Goal: Information Seeking & Learning: Learn about a topic

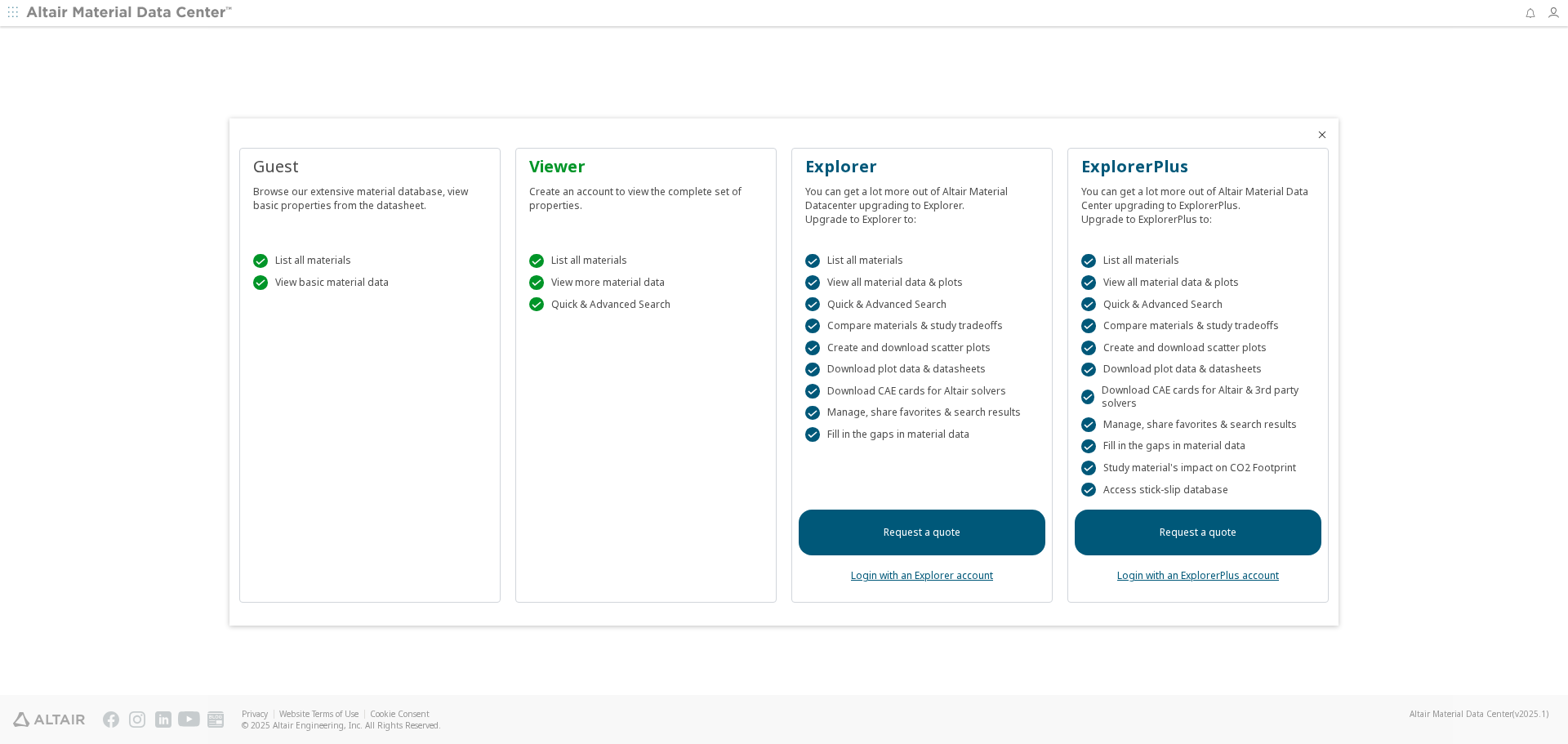
click at [592, 161] on div "Viewer" at bounding box center [646, 166] width 234 height 23
click at [1324, 137] on icon "Close" at bounding box center [1323, 135] width 13 height 13
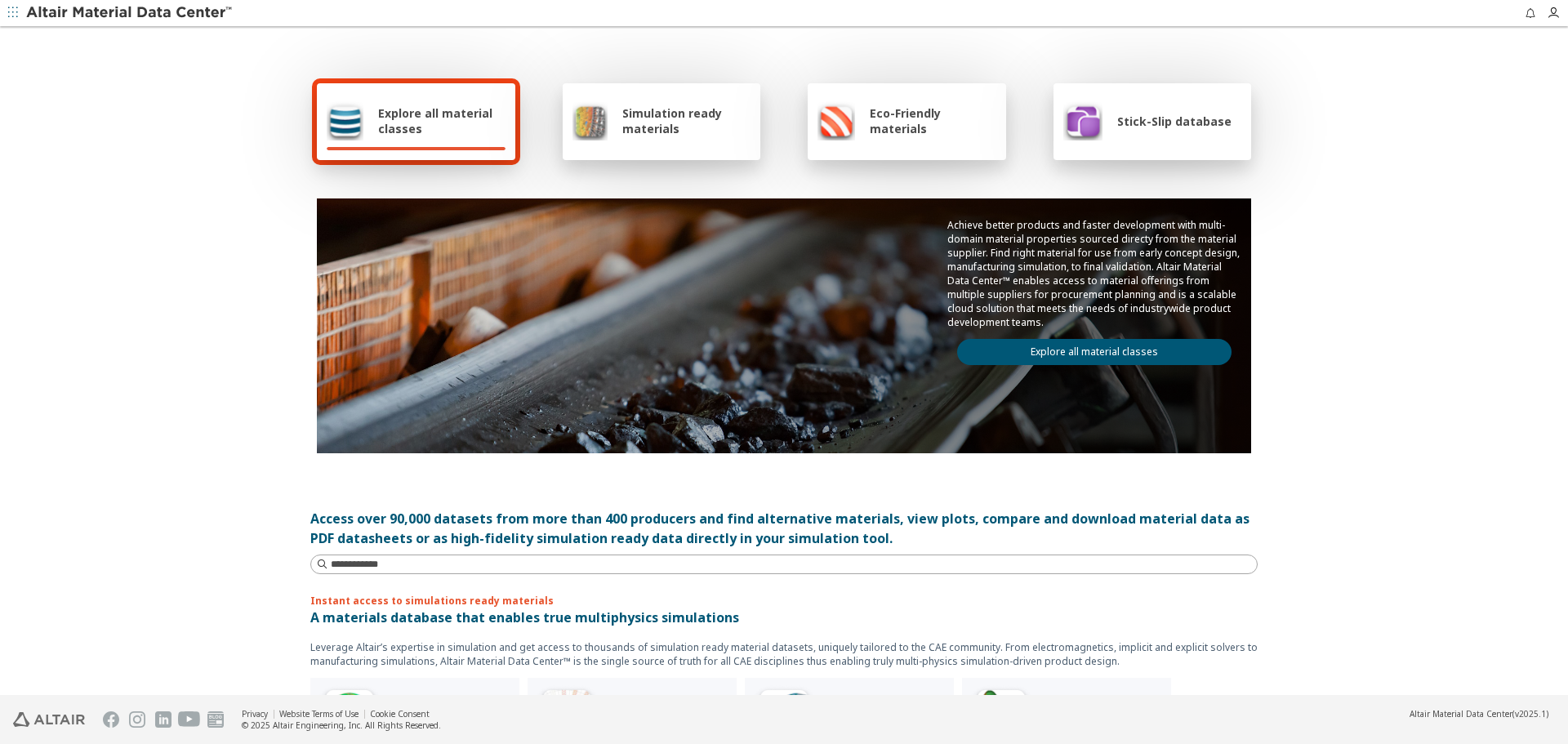
click at [628, 108] on span "Simulation ready materials" at bounding box center [686, 121] width 129 height 31
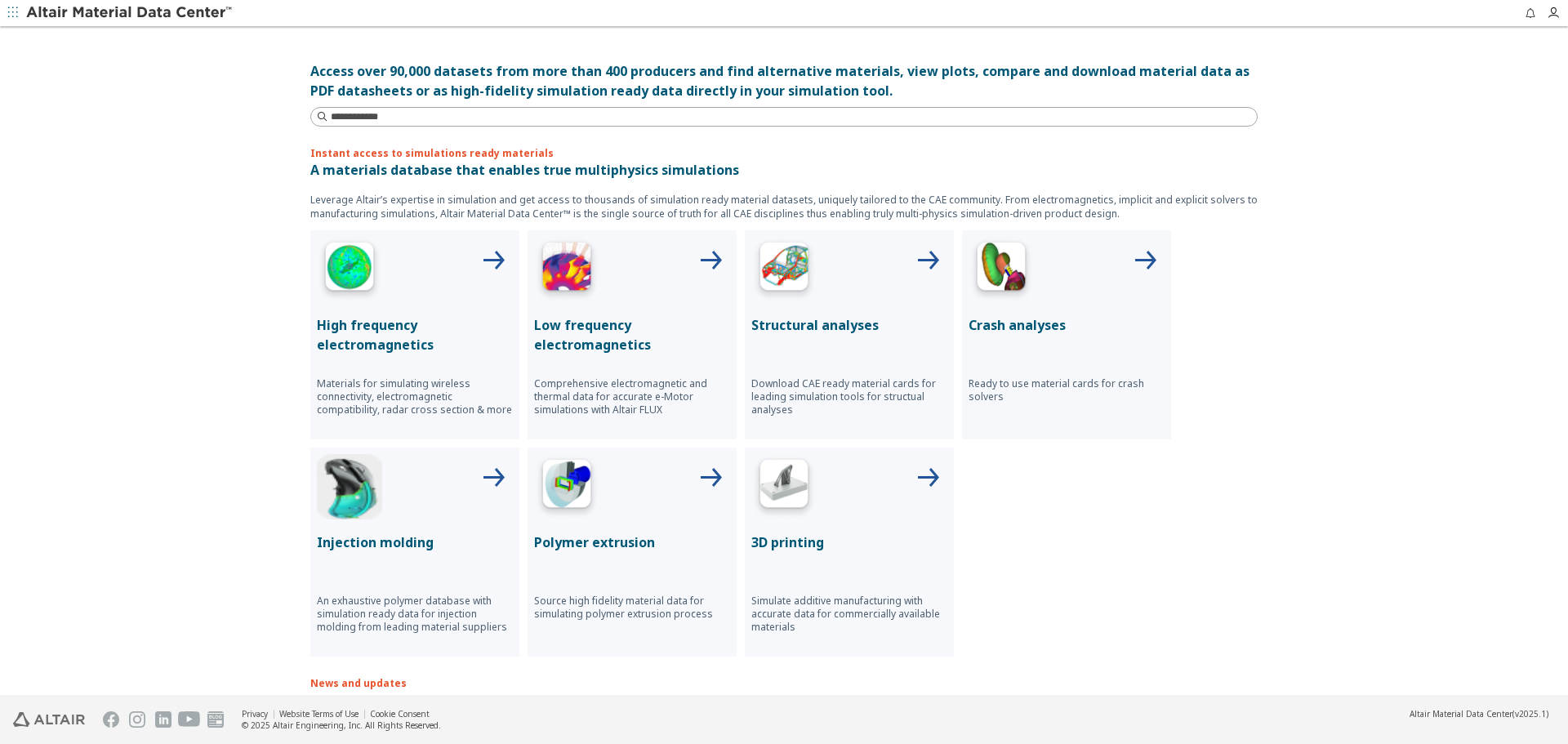
scroll to position [490, 0]
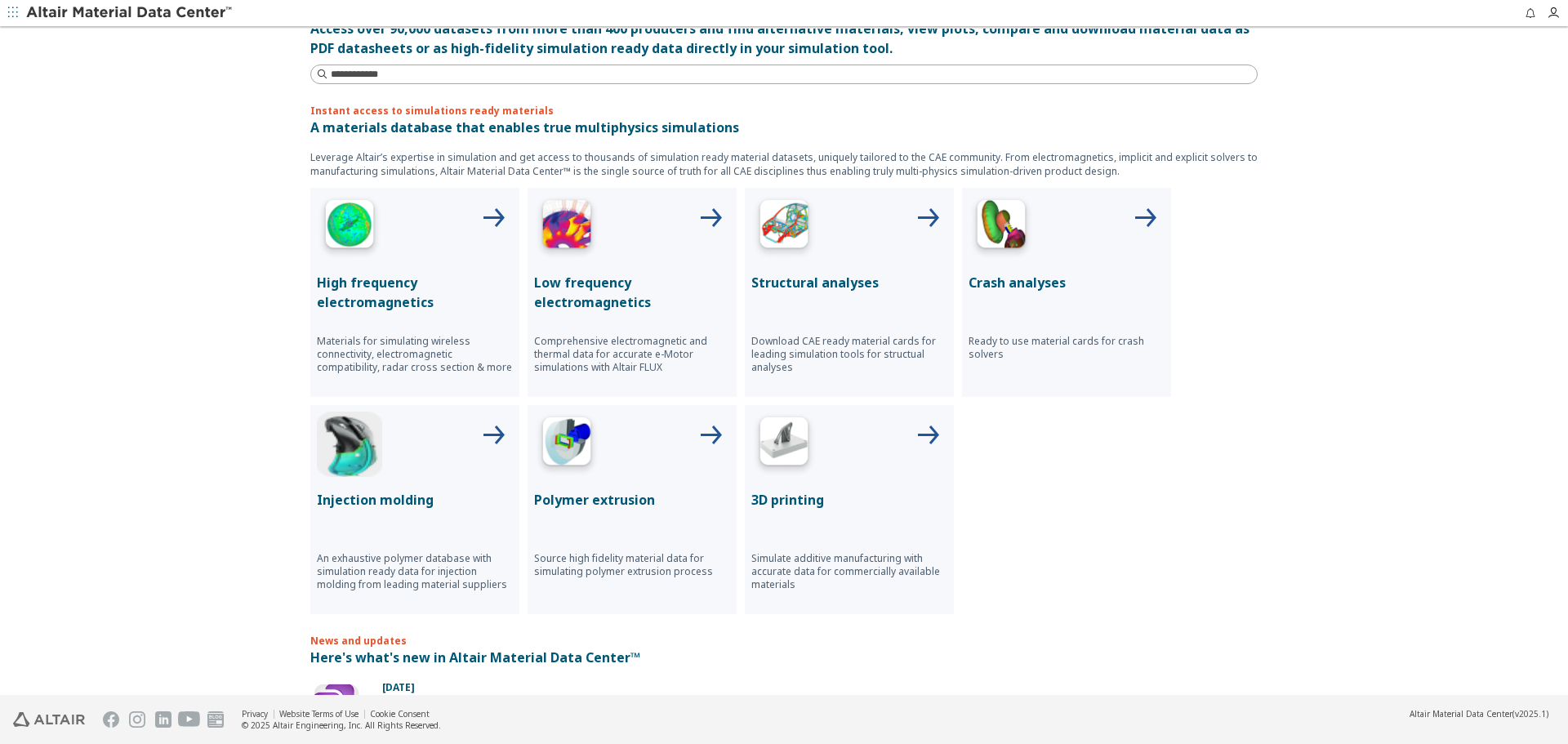
click at [781, 274] on p "Structural analyses" at bounding box center [849, 282] width 196 height 19
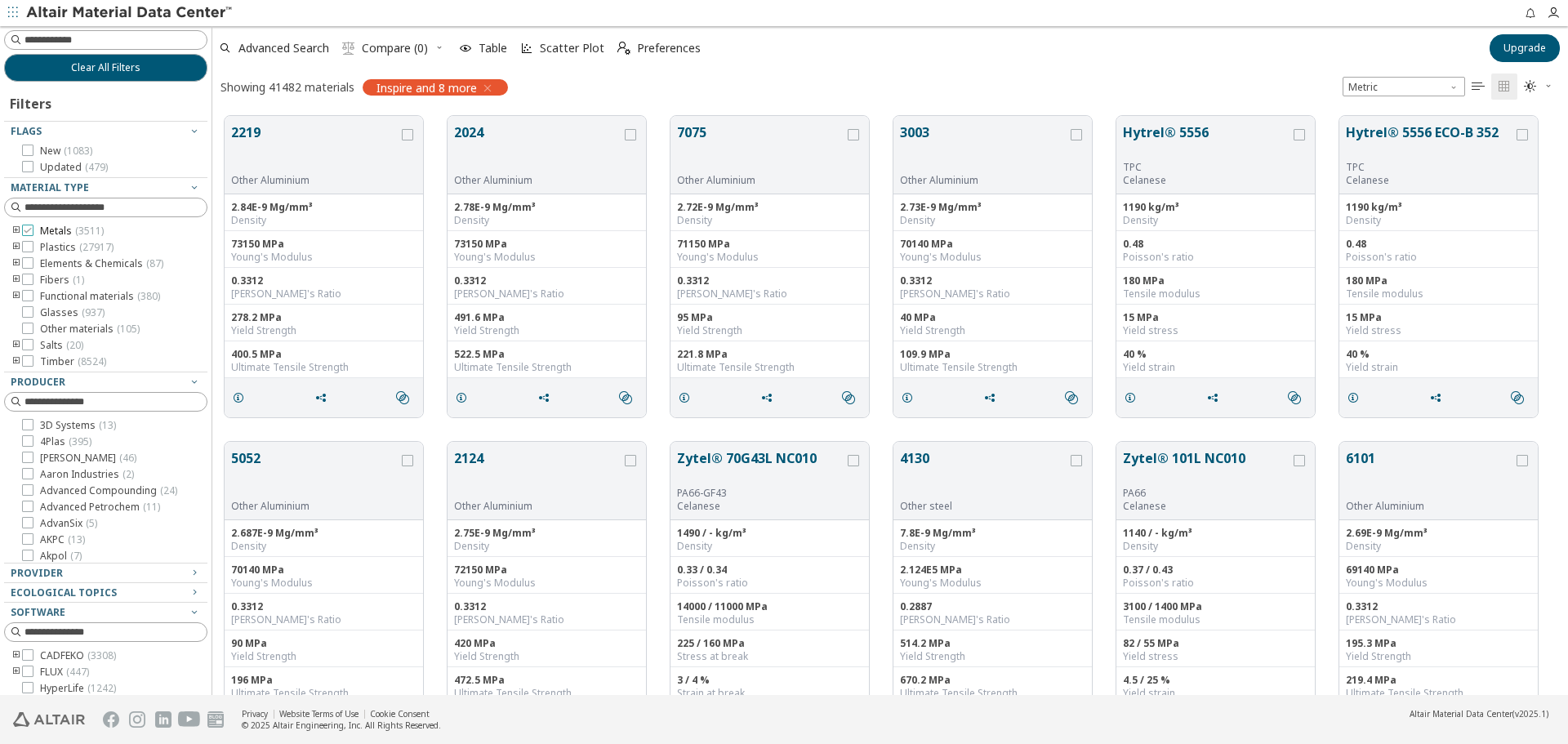
click at [26, 232] on icon at bounding box center [27, 230] width 12 height 12
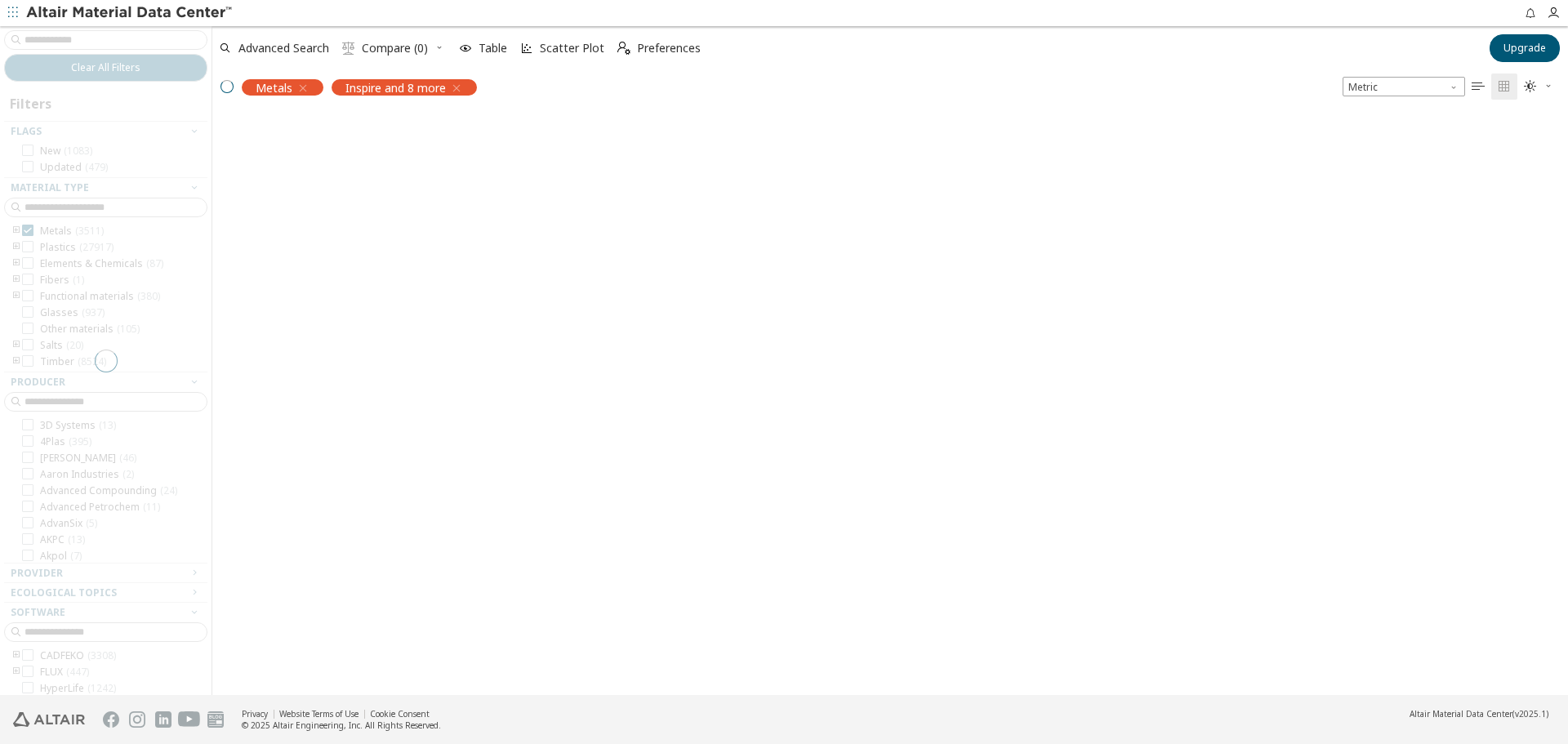
click at [26, 247] on div at bounding box center [106, 360] width 212 height 668
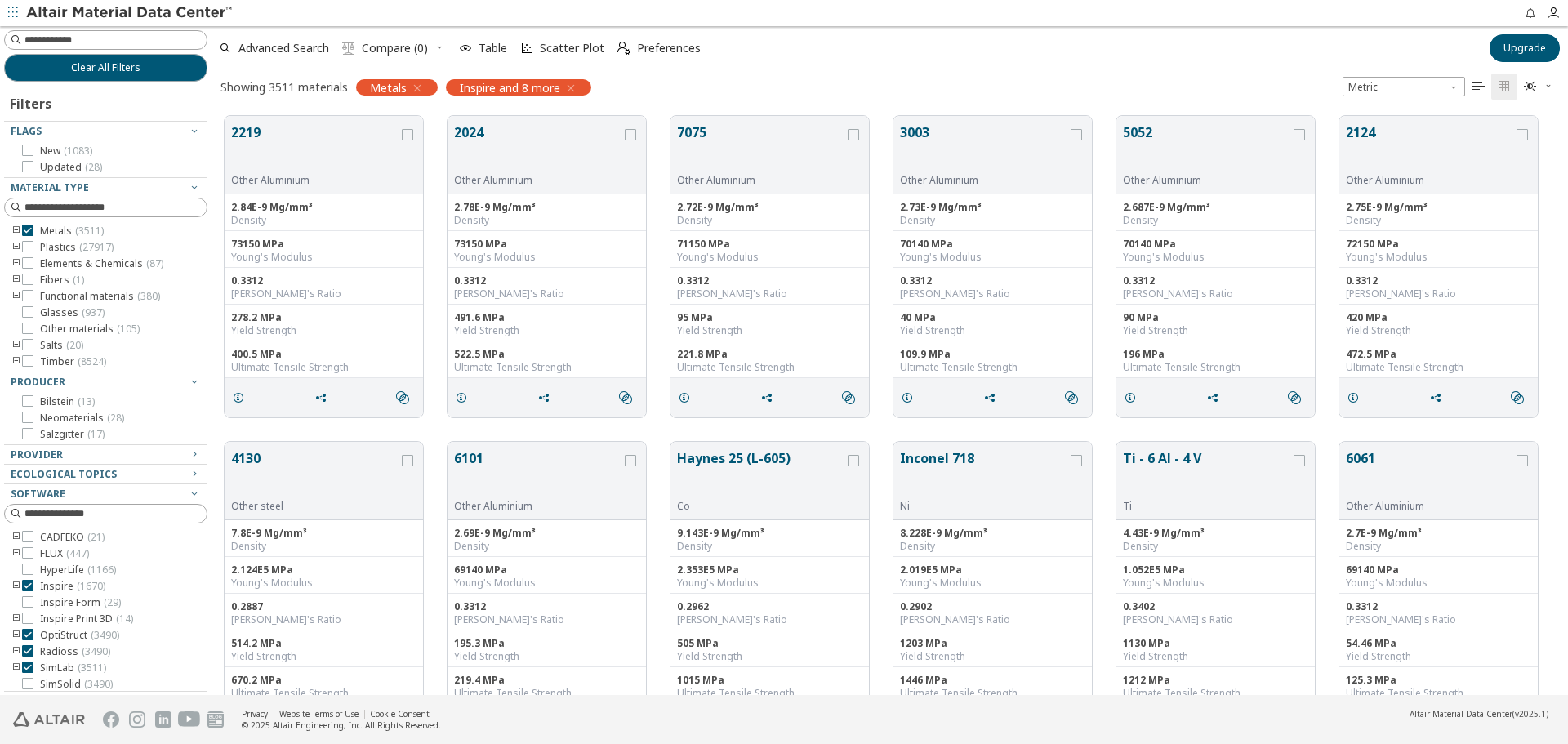
click at [28, 250] on icon at bounding box center [27, 246] width 12 height 12
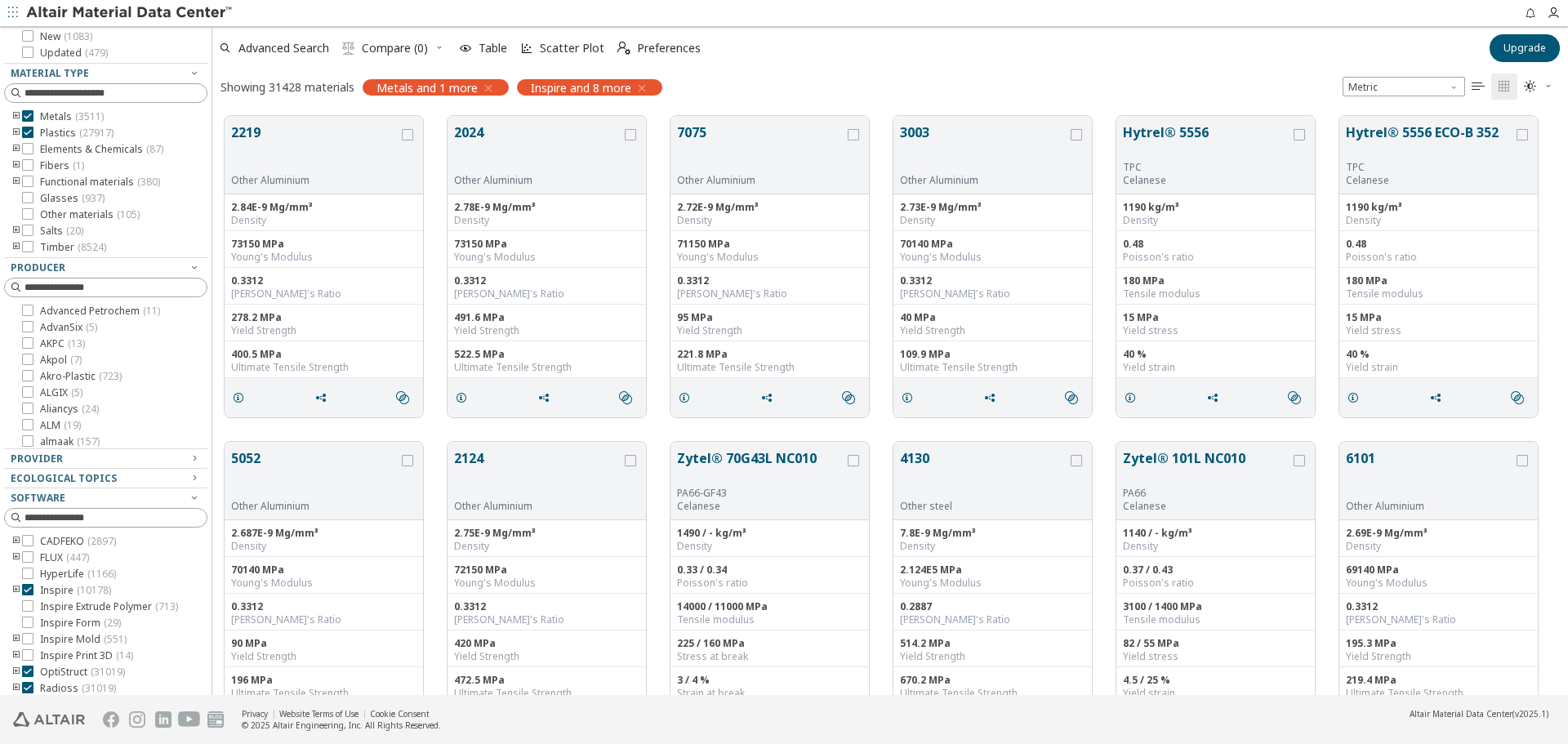
scroll to position [119, 0]
click at [25, 580] on icon at bounding box center [27, 584] width 12 height 12
click at [188, 494] on icon "button" at bounding box center [194, 492] width 13 height 13
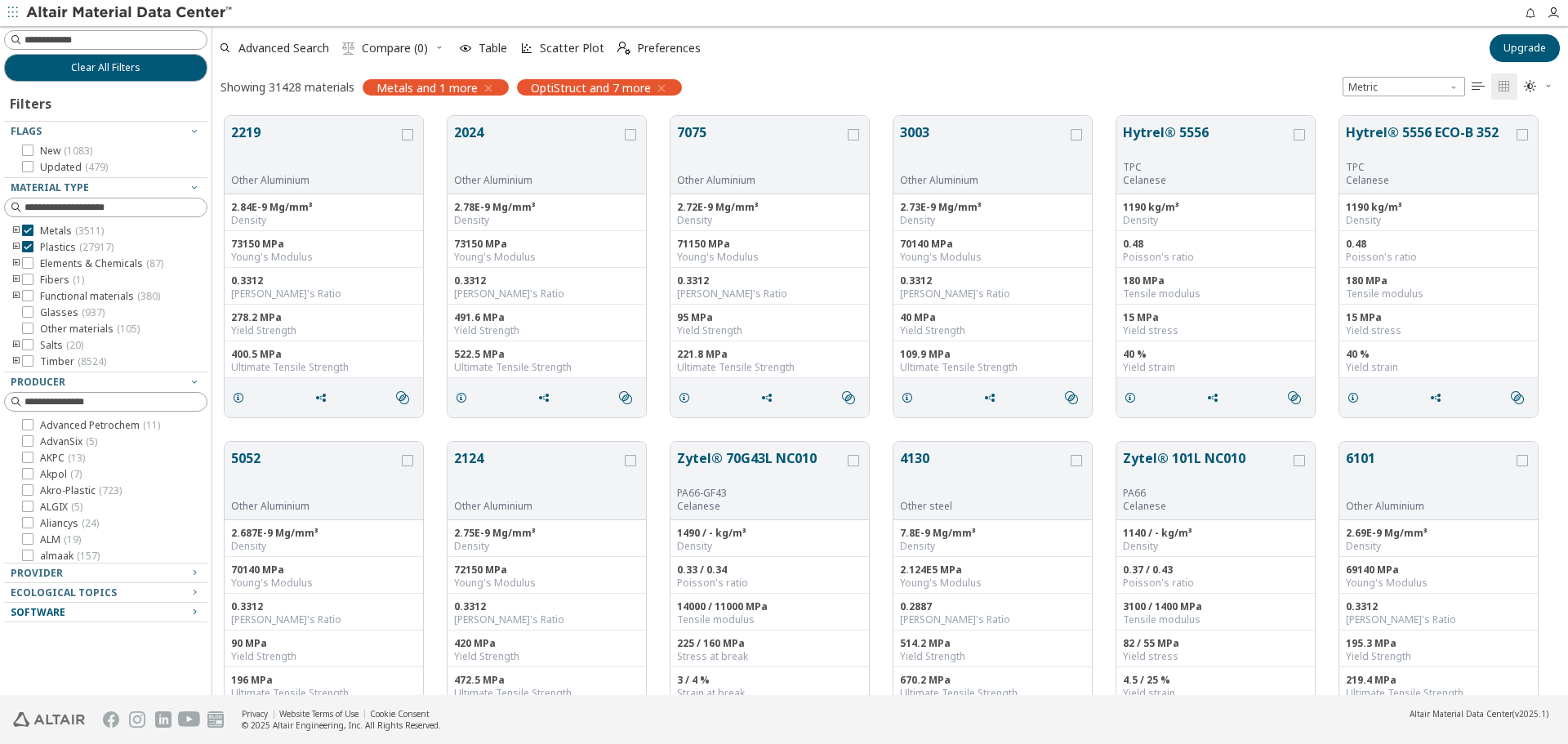
click at [176, 614] on div "Software" at bounding box center [99, 612] width 177 height 13
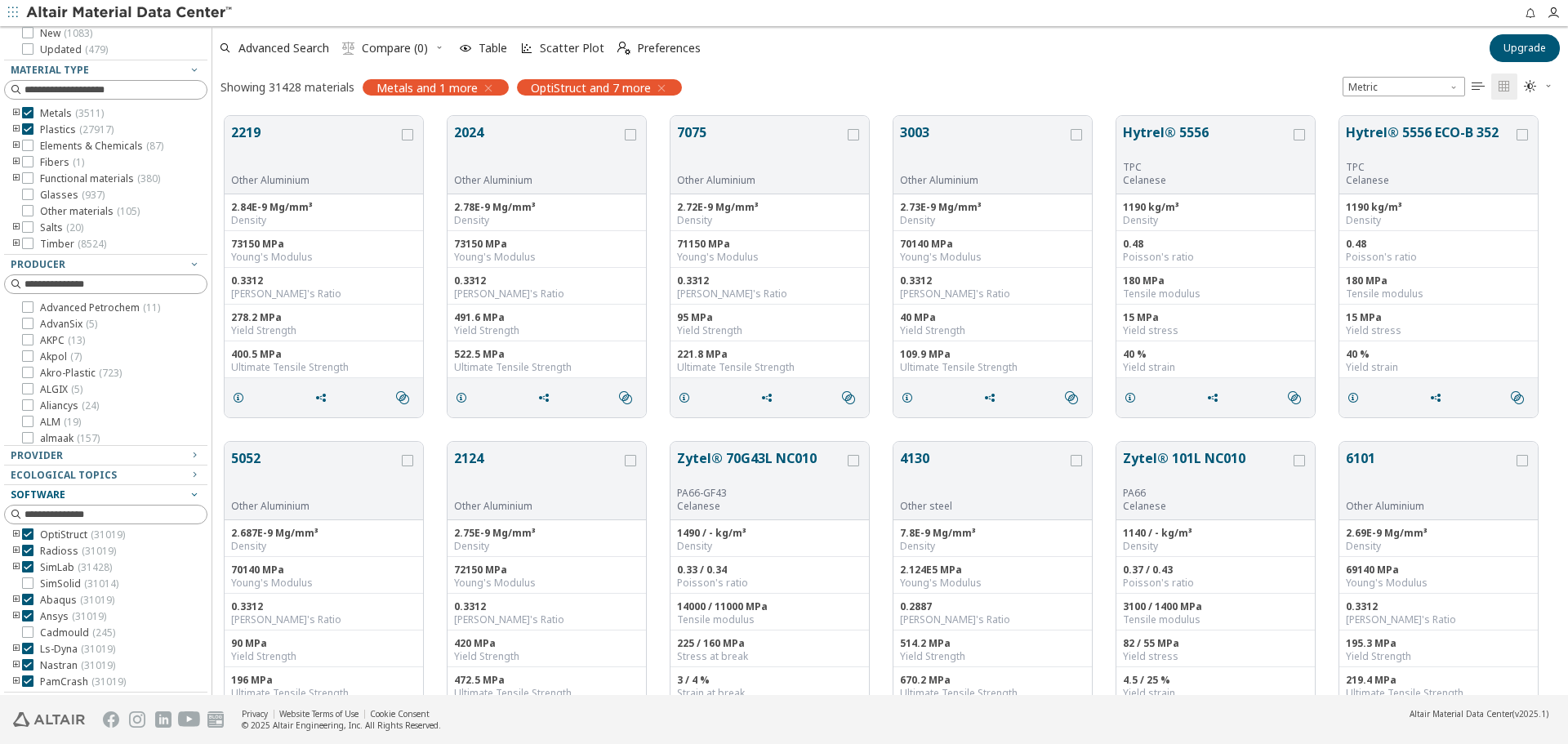
scroll to position [119, 0]
click at [29, 683] on div at bounding box center [101, 686] width 195 height 8
click at [28, 679] on icon at bounding box center [27, 679] width 12 height 12
click at [27, 663] on icon at bounding box center [27, 663] width 12 height 12
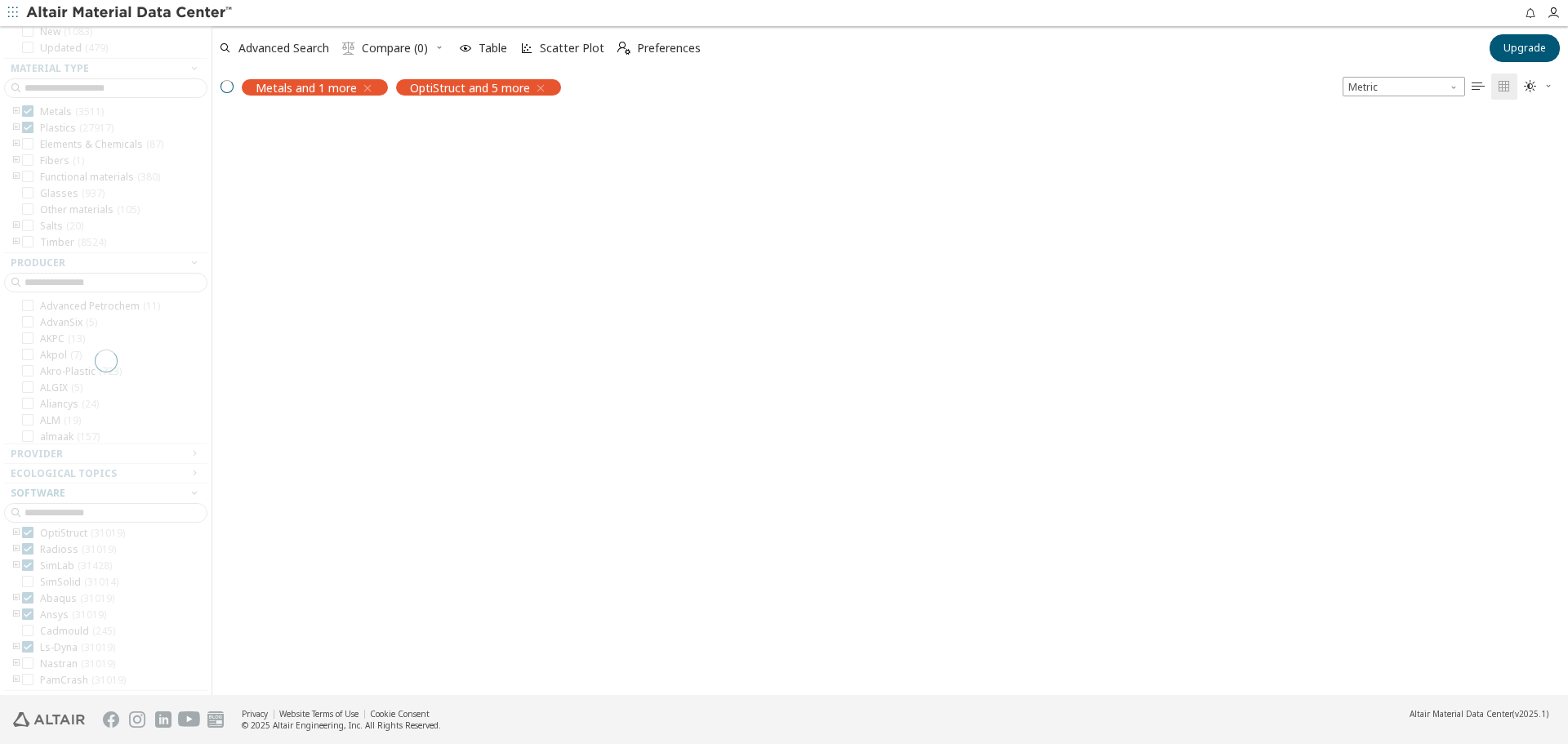
click at [29, 646] on div at bounding box center [106, 360] width 212 height 668
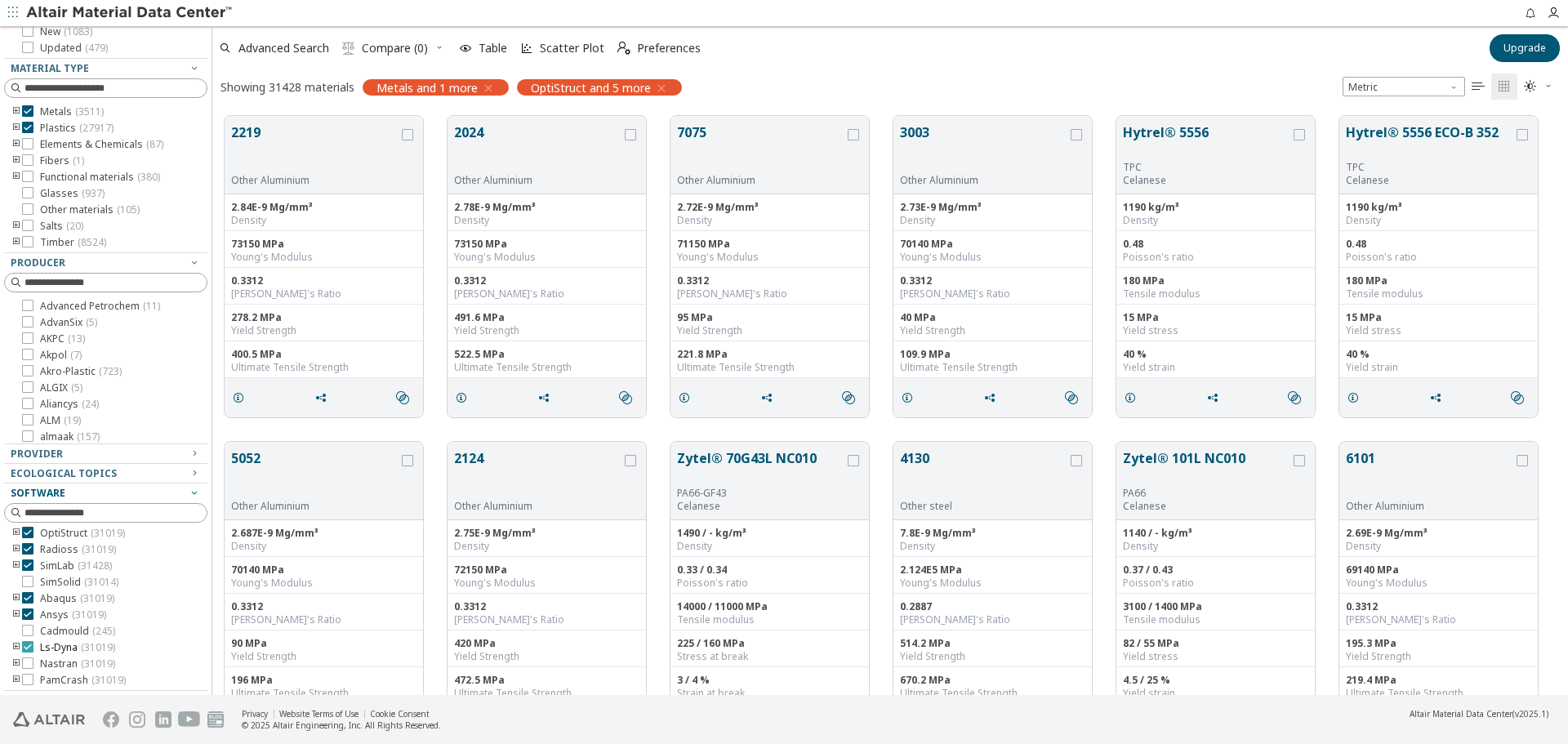
click at [27, 647] on icon at bounding box center [27, 646] width 12 height 12
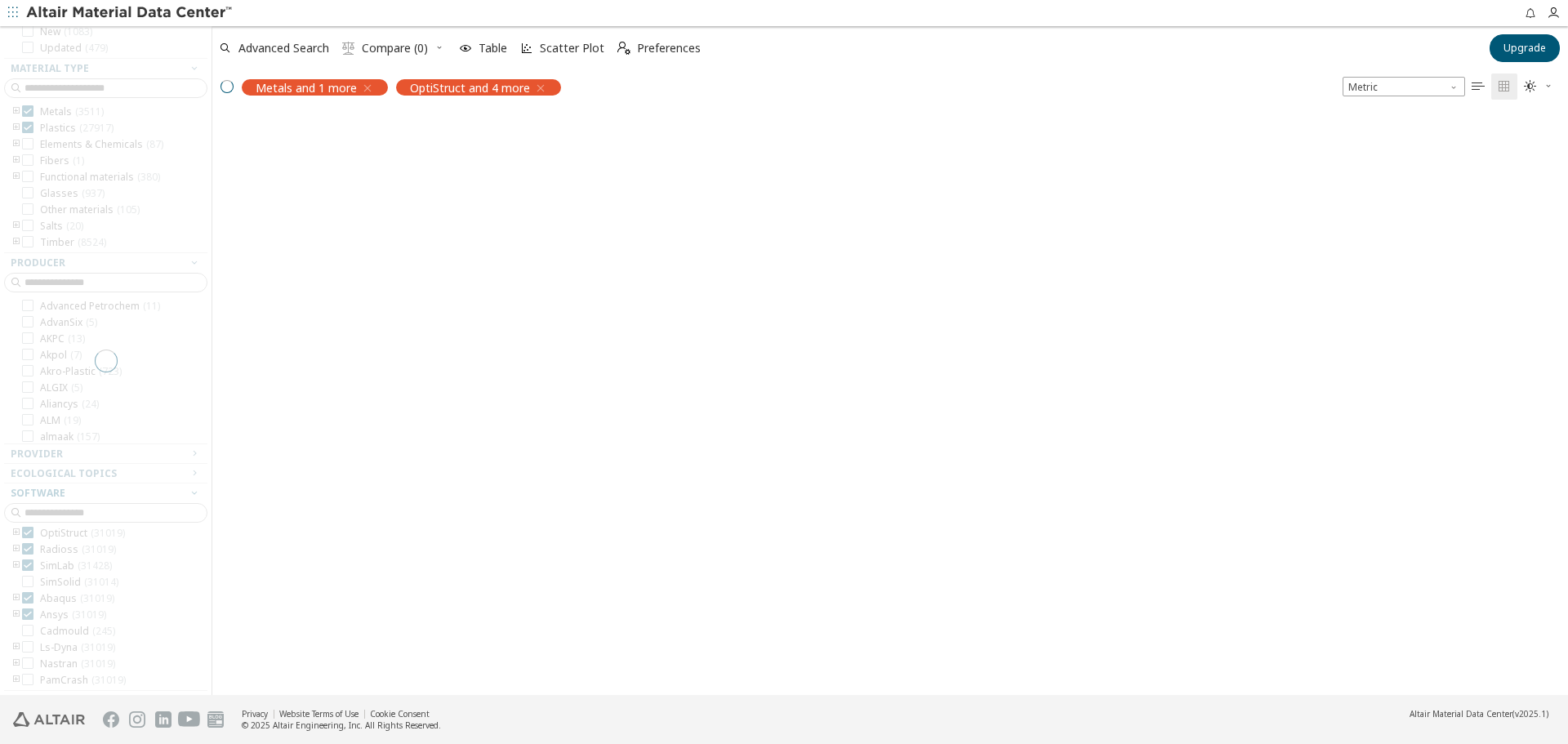
click at [29, 616] on div at bounding box center [106, 360] width 212 height 668
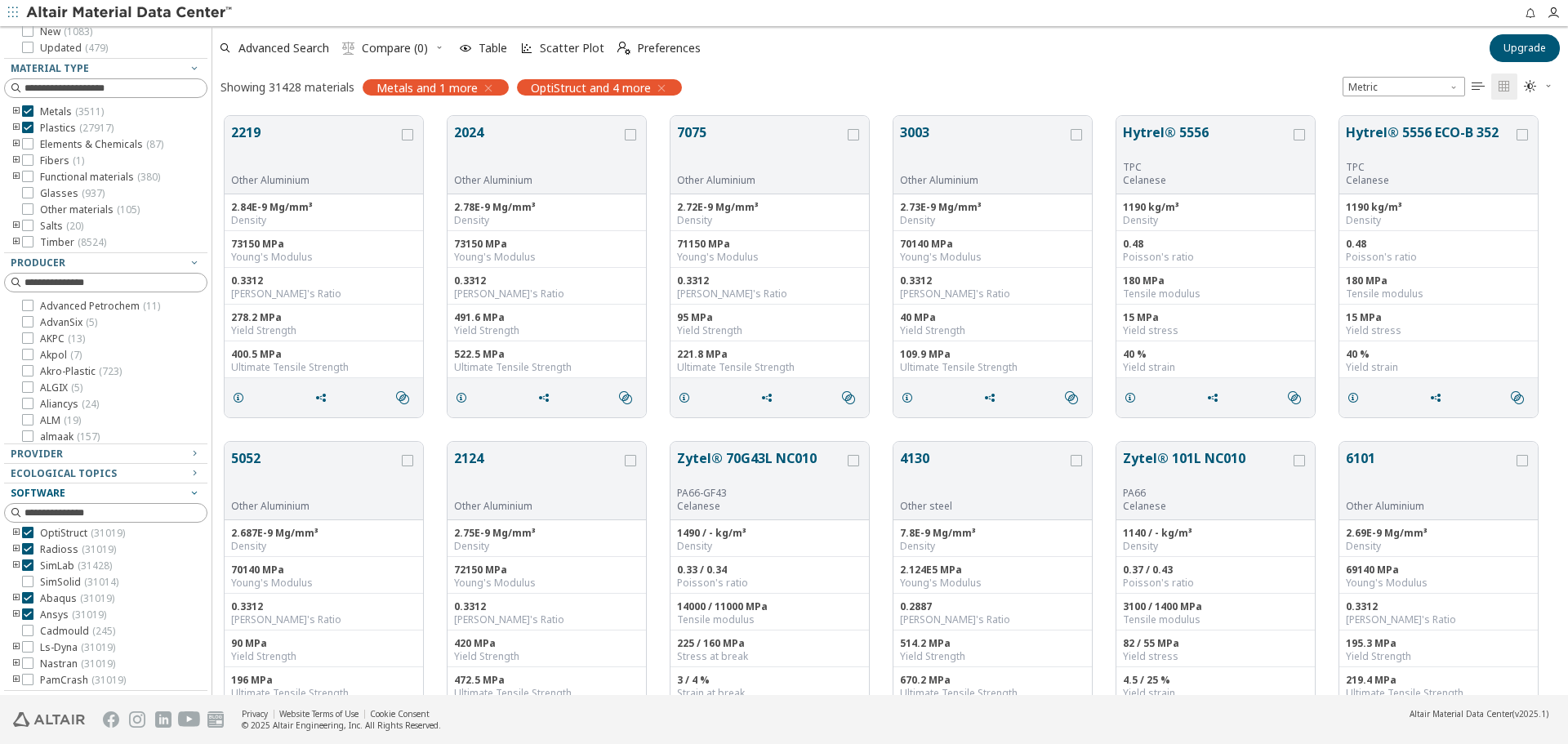
click at [28, 623] on div "CADFEKO ( 2897 ) FLUX ( 447 ) HyperLife ( 1166 ) Inspire ( 10178 ) Inspire Extr…" at bounding box center [105, 541] width 203 height 291
click at [28, 618] on icon at bounding box center [27, 614] width 12 height 12
click at [23, 600] on icon at bounding box center [27, 597] width 12 height 12
click at [753, 141] on button "7075" at bounding box center [761, 148] width 168 height 51
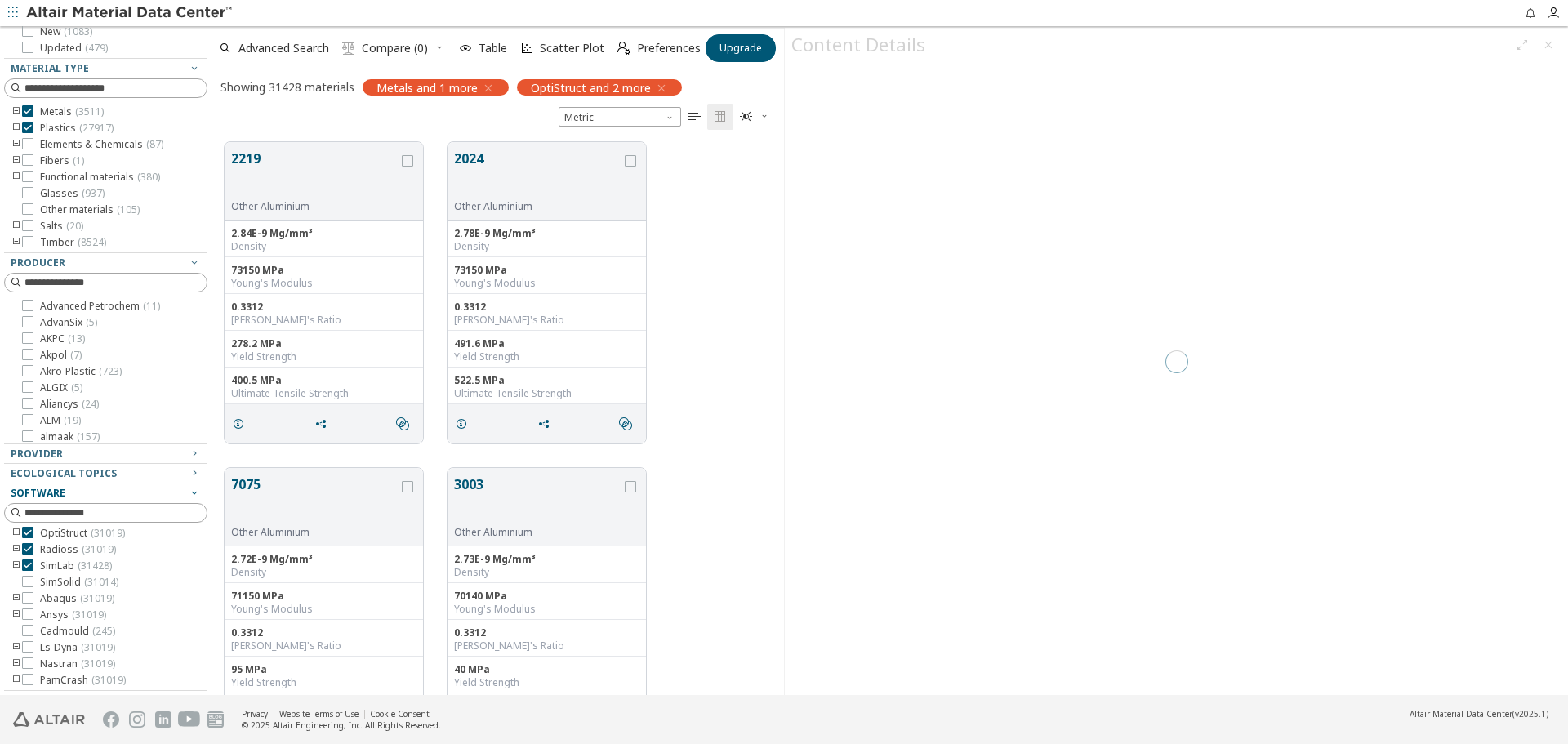
scroll to position [553, 559]
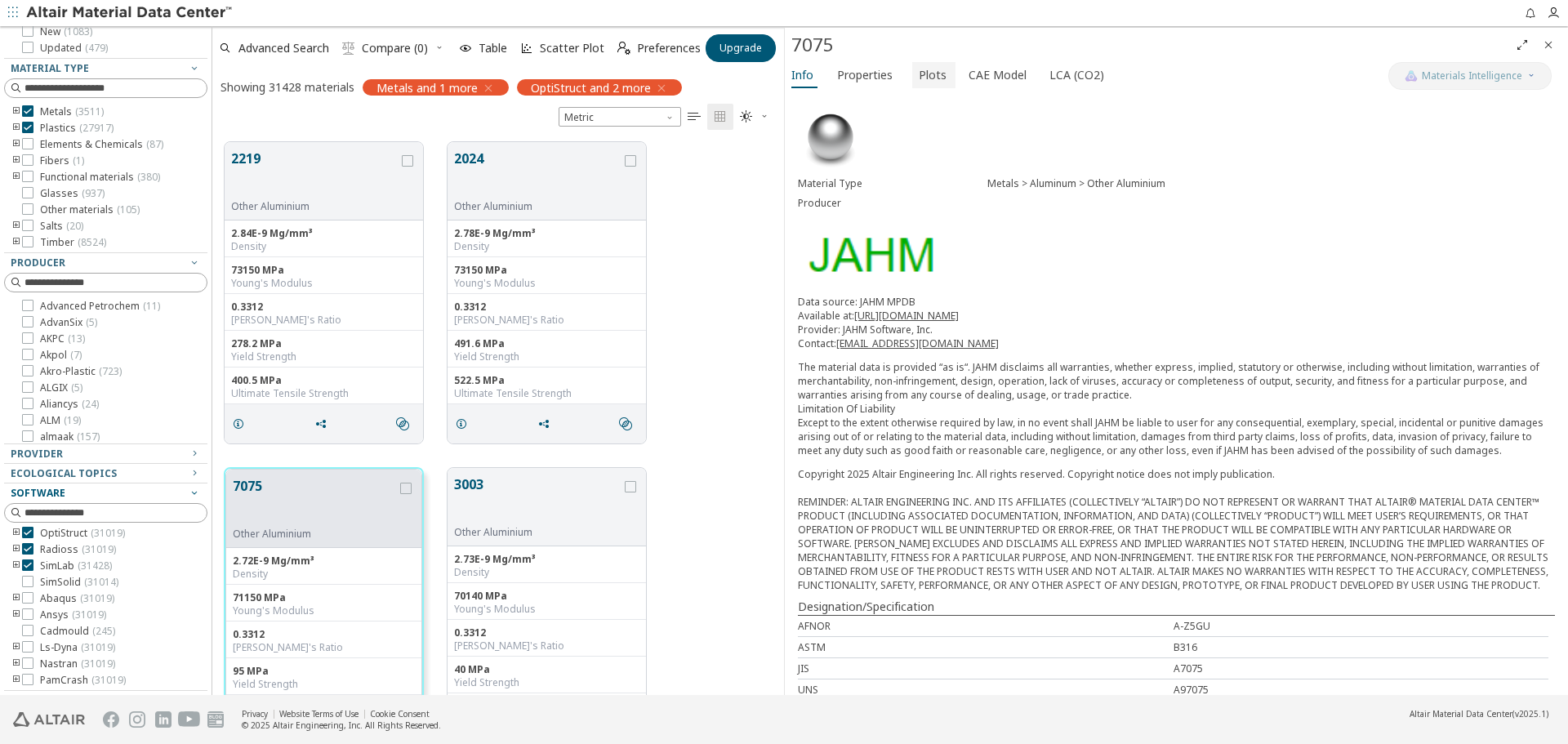
click at [923, 77] on span "Plots" at bounding box center [932, 75] width 27 height 26
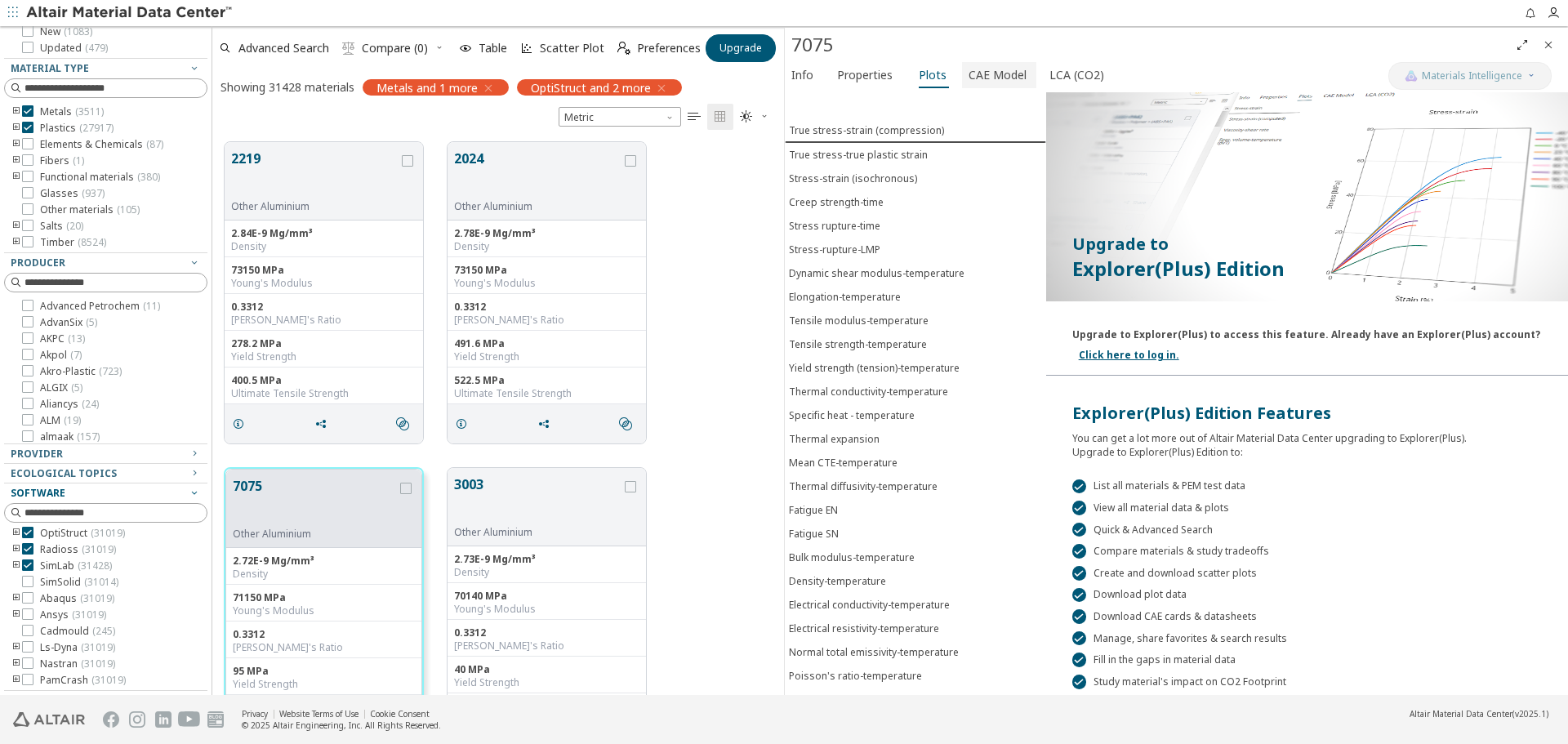
click at [1001, 80] on span "CAE Model" at bounding box center [998, 75] width 58 height 26
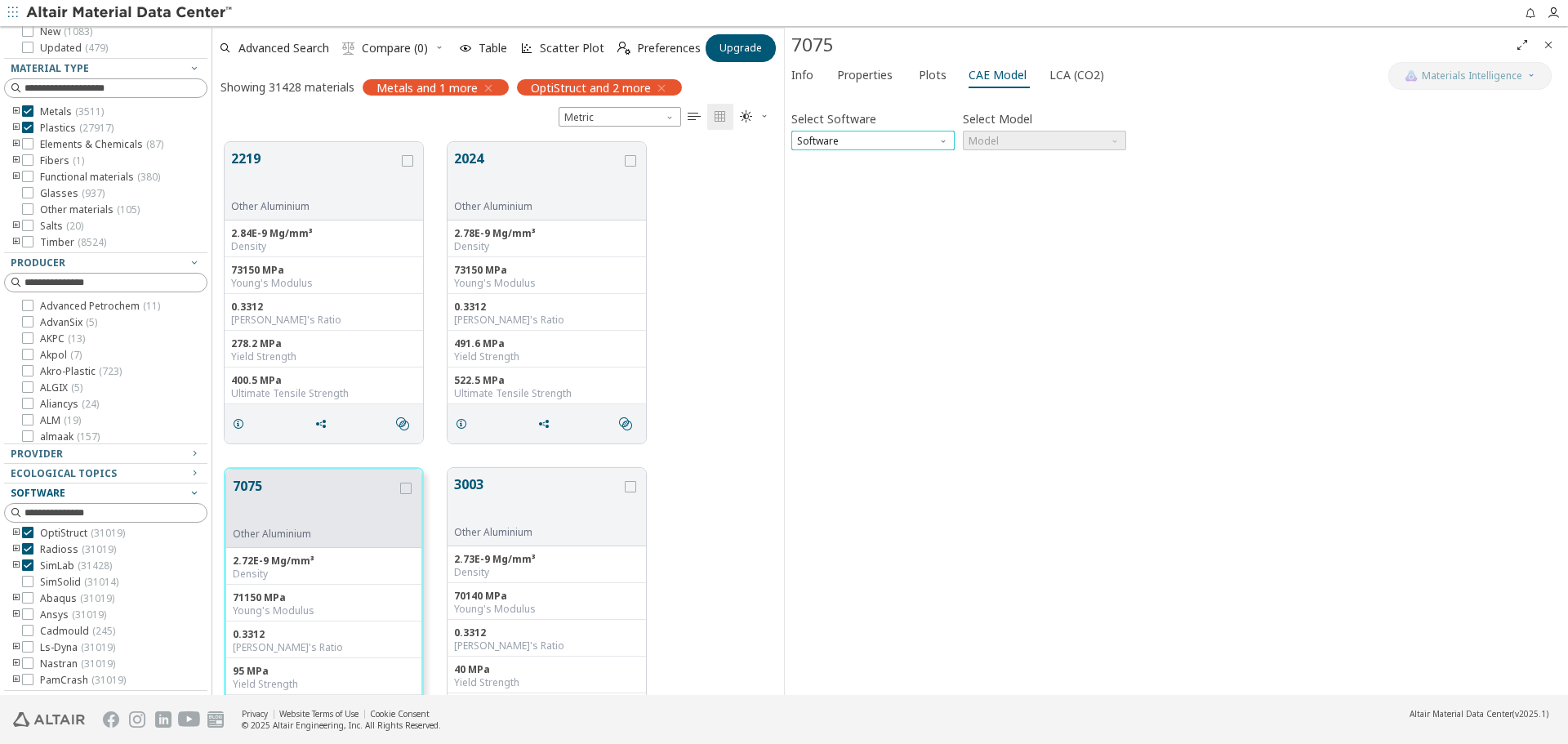
click at [892, 149] on span "Software" at bounding box center [873, 140] width 163 height 19
click at [889, 175] on span "OptiStruct" at bounding box center [873, 181] width 151 height 12
click at [1003, 135] on span "Model" at bounding box center [1044, 140] width 163 height 19
click at [1031, 175] on span "MatS1" at bounding box center [1044, 181] width 151 height 12
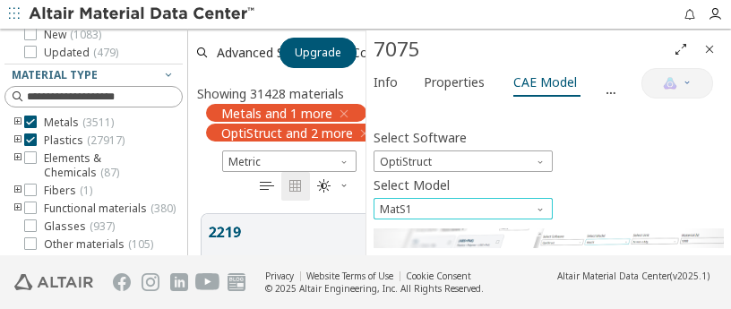
scroll to position [104, 0]
